Goal: Book appointment/travel/reservation

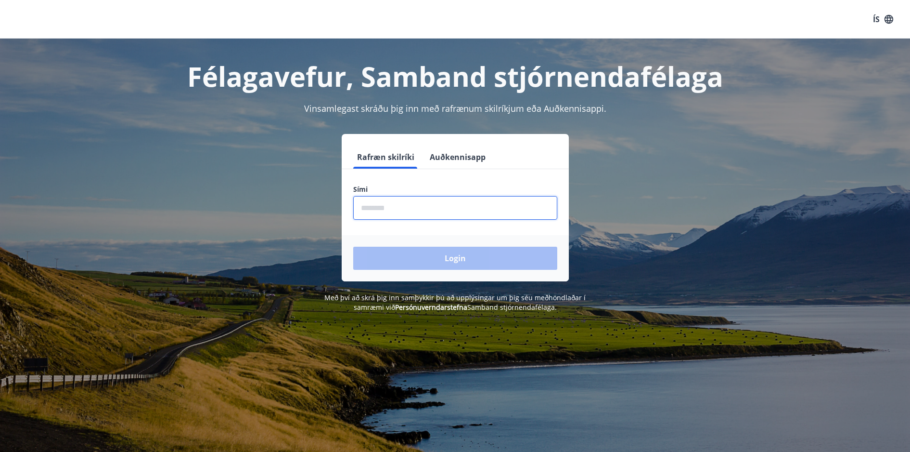
click at [384, 206] on input "phone" at bounding box center [455, 208] width 204 height 24
type input "********"
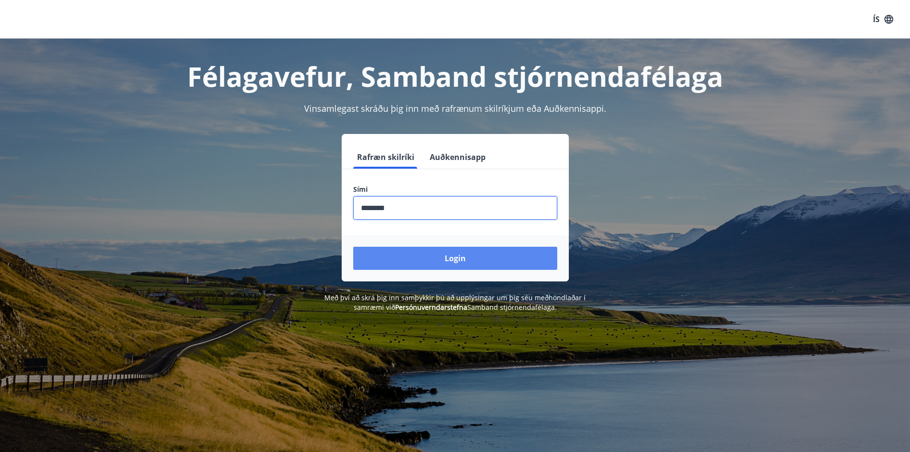
click at [438, 249] on button "Login" at bounding box center [455, 258] width 204 height 23
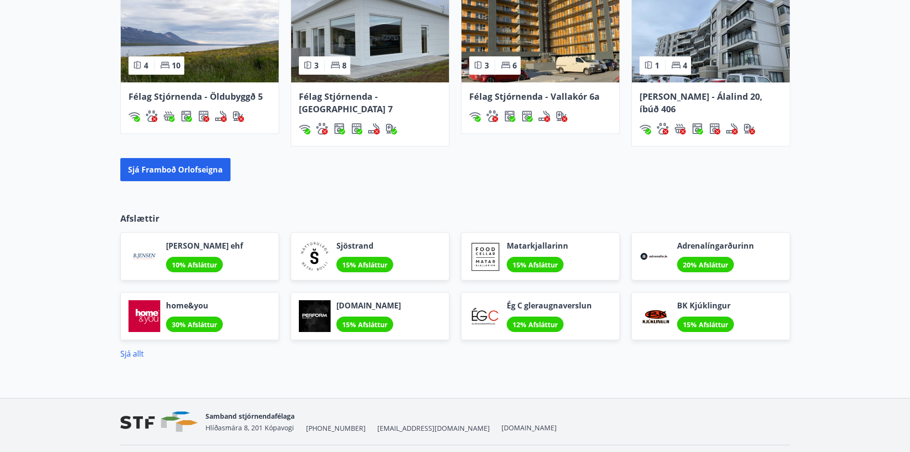
scroll to position [739, 0]
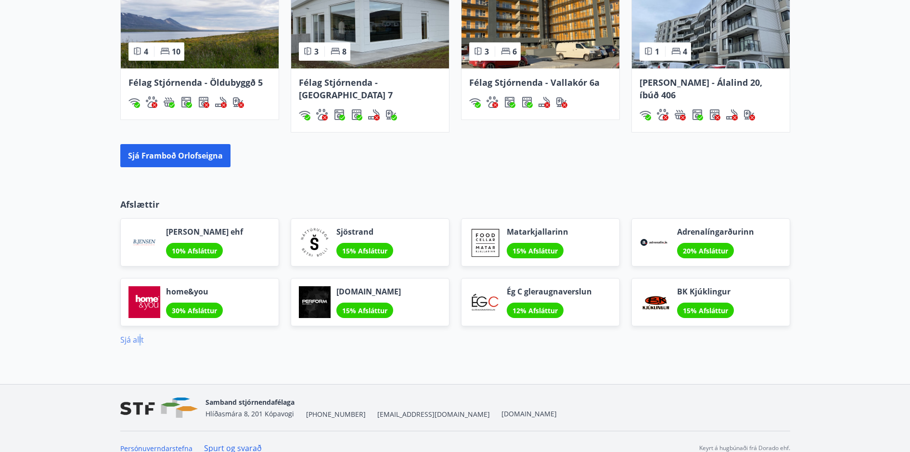
click at [140, 334] on link "Sjá allt" at bounding box center [132, 339] width 24 height 11
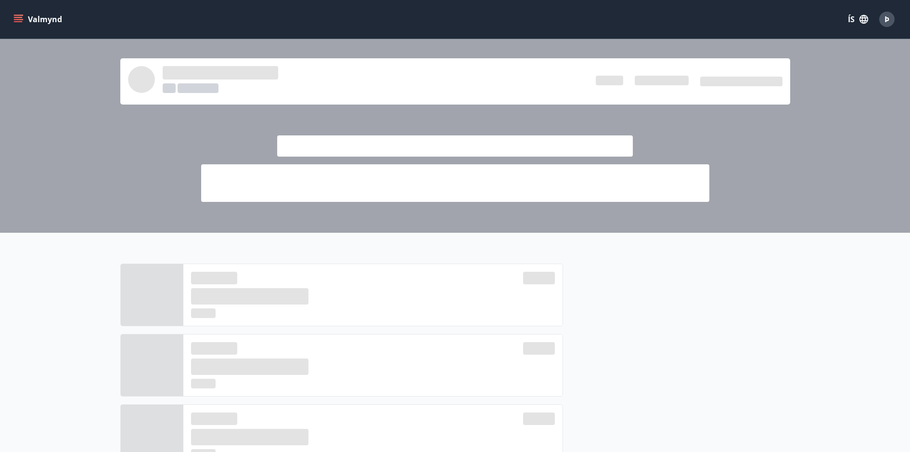
click at [24, 17] on button "Valmynd" at bounding box center [39, 19] width 54 height 17
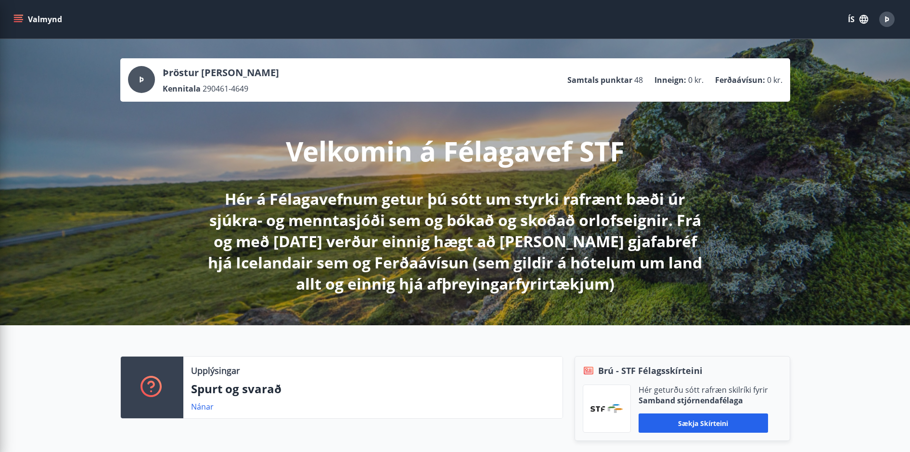
click at [730, 149] on div "Þ Þröstur [PERSON_NAME] Kennitala 290461-4649 Samtals punktar 48 Inneign : 0 kr…" at bounding box center [455, 182] width 910 height 286
click at [20, 17] on icon "menu" at bounding box center [18, 17] width 9 height 1
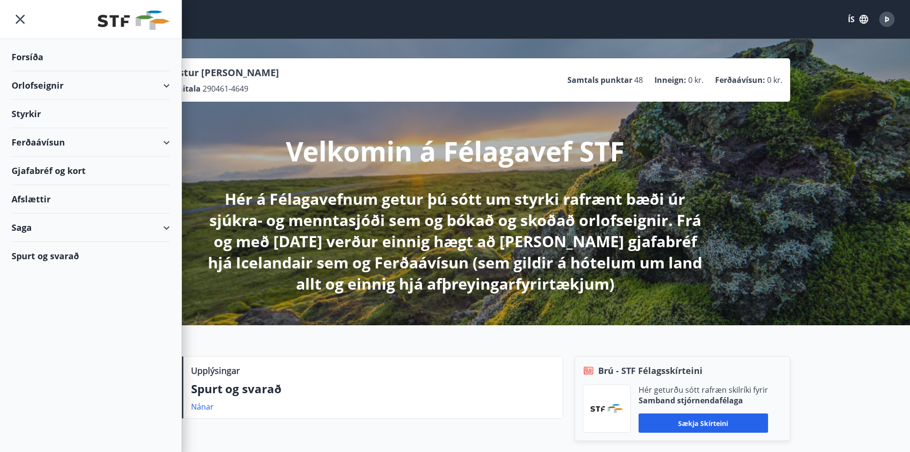
click at [173, 79] on div "Orlofseignir" at bounding box center [91, 85] width 182 height 28
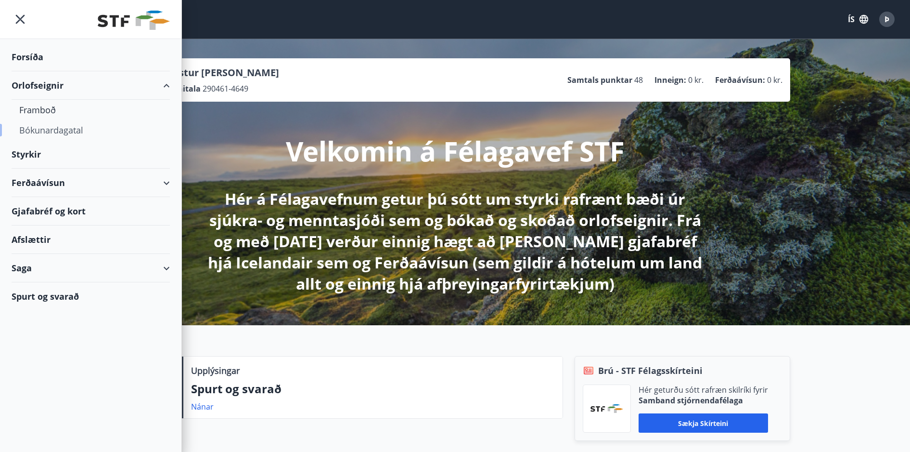
click at [68, 127] on div "Bókunardagatal" at bounding box center [90, 130] width 143 height 20
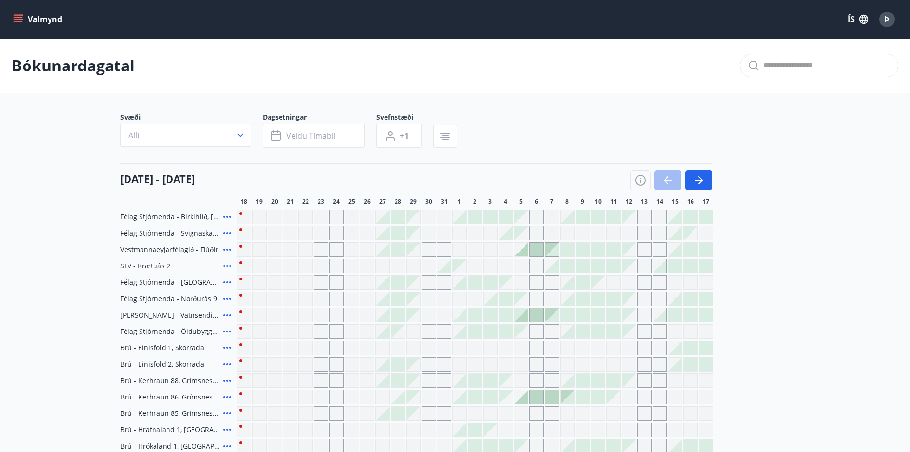
click at [640, 182] on icon "button" at bounding box center [640, 181] width 1 height 3
click at [641, 179] on div "Skýringar á dagsetningum Upptekið Dagleiga Fast tímabil Opnar umsóknir Umsókn í…" at bounding box center [455, 226] width 910 height 452
click at [640, 180] on icon "button" at bounding box center [640, 181] width 1 height 3
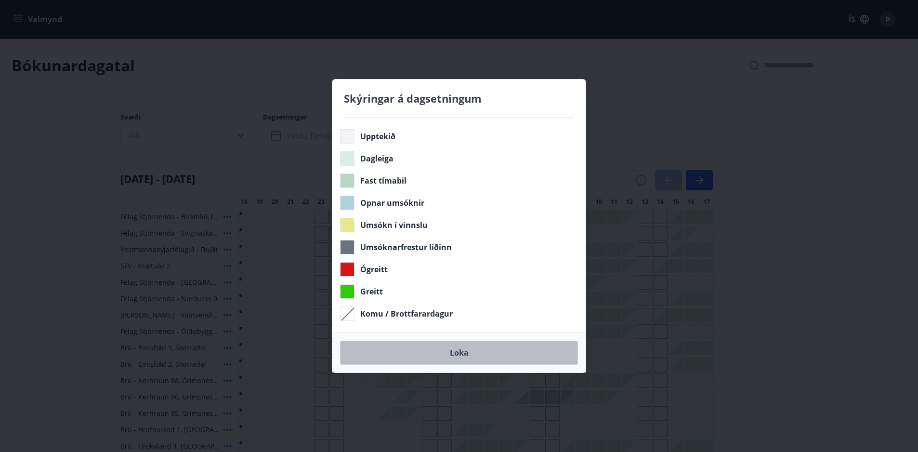
click at [463, 349] on button "Loka" at bounding box center [459, 352] width 238 height 24
click at [455, 351] on button "Loka" at bounding box center [459, 352] width 238 height 24
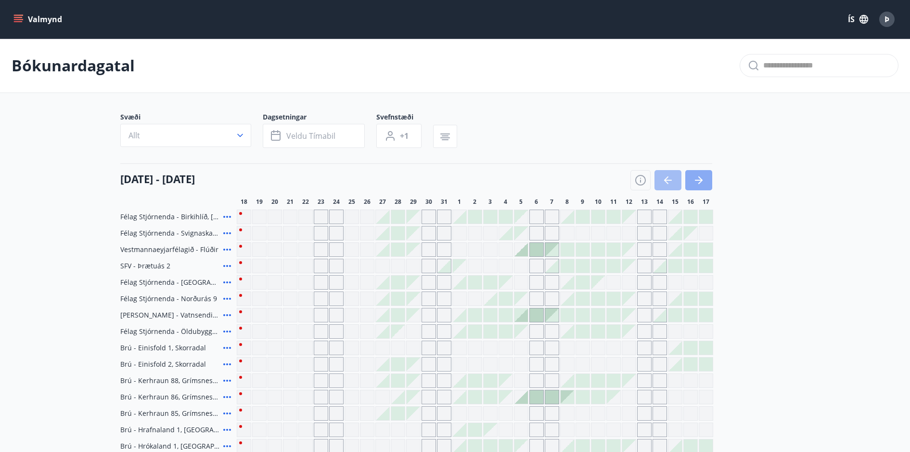
click at [696, 179] on icon "button" at bounding box center [699, 180] width 12 height 12
click at [705, 174] on button "button" at bounding box center [699, 180] width 27 height 20
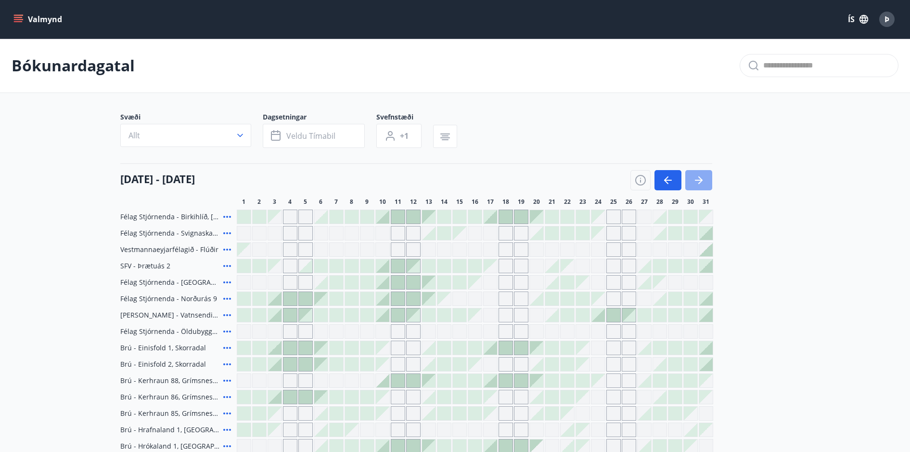
click at [701, 176] on icon "button" at bounding box center [699, 180] width 12 height 12
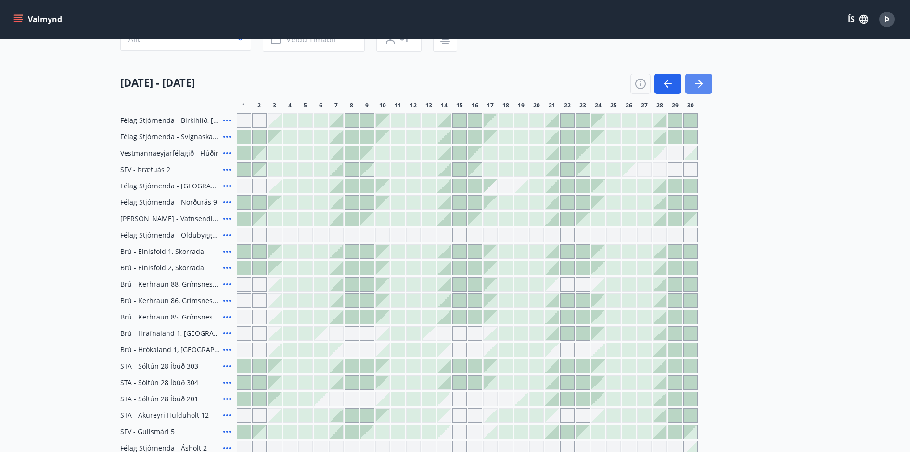
scroll to position [48, 0]
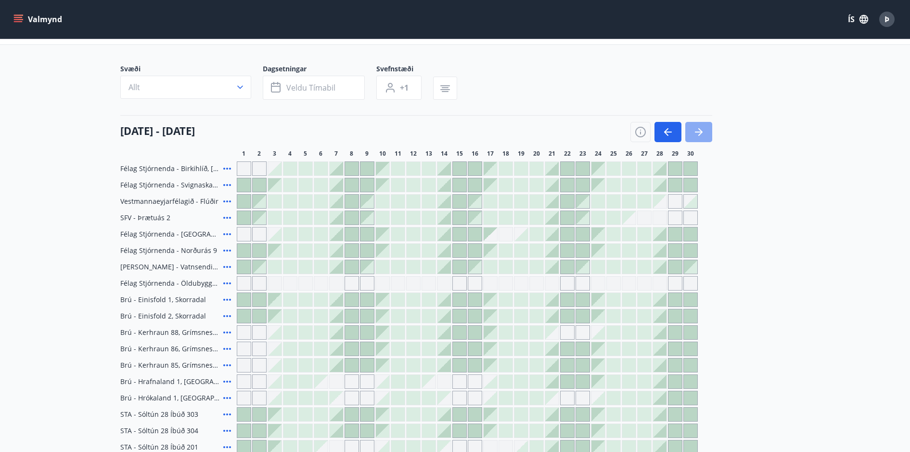
click at [698, 128] on icon "button" at bounding box center [699, 132] width 12 height 12
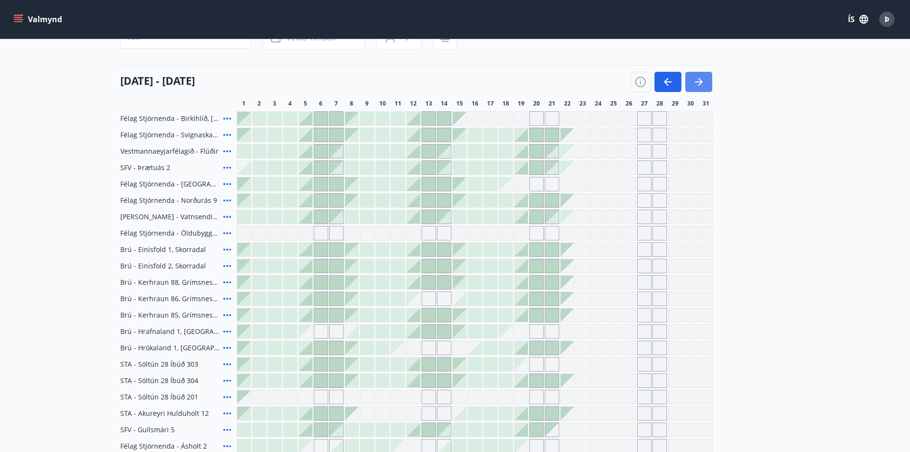
scroll to position [144, 0]
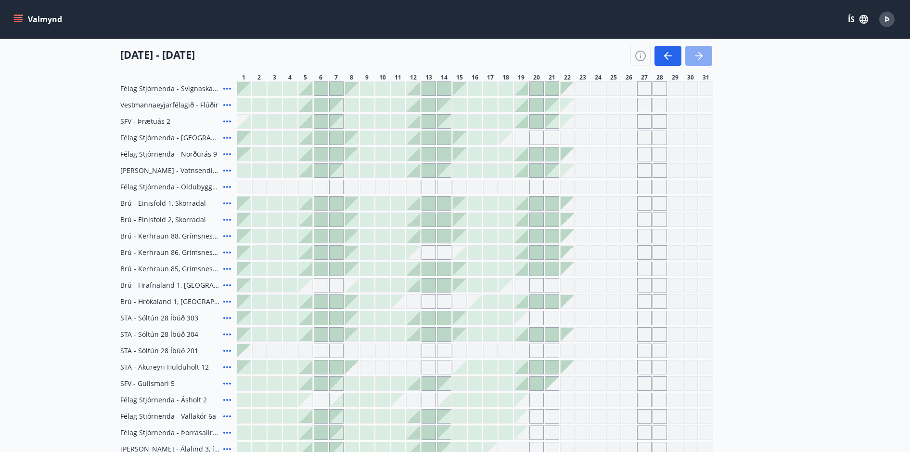
click at [696, 55] on icon "button" at bounding box center [699, 56] width 12 height 12
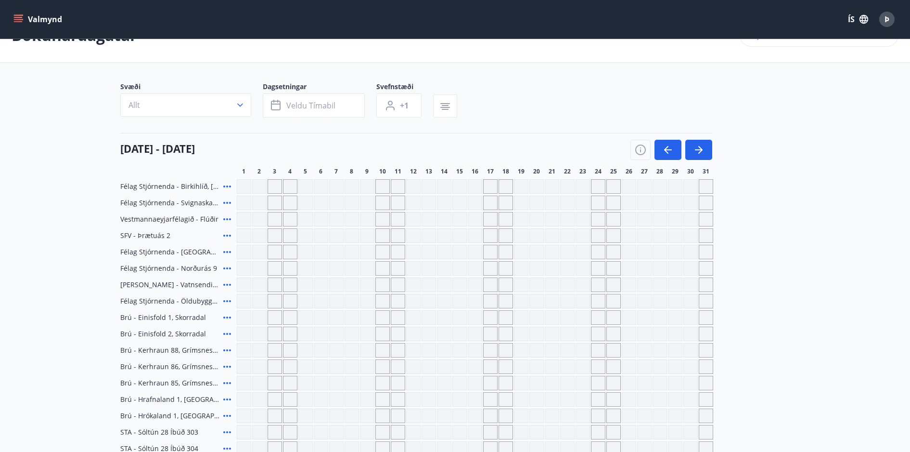
scroll to position [48, 0]
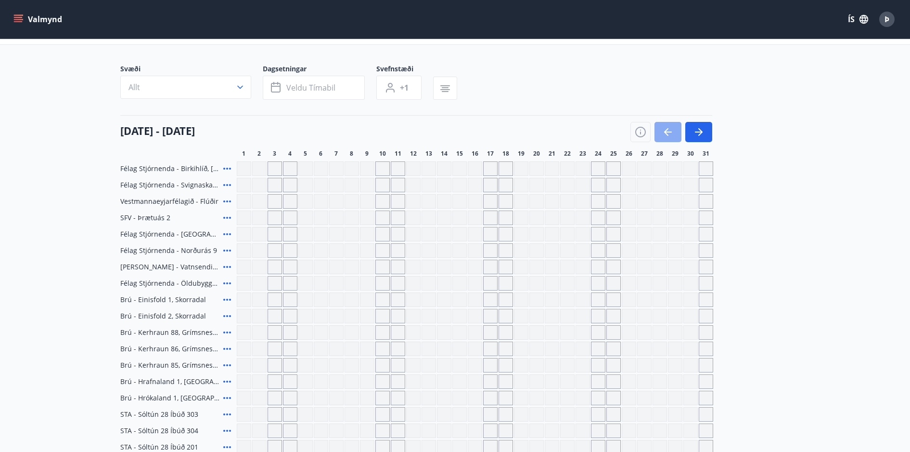
click at [671, 130] on icon "button" at bounding box center [669, 132] width 12 height 12
